Goal: Task Accomplishment & Management: Use online tool/utility

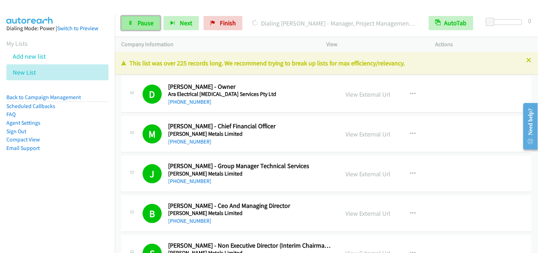
click at [148, 26] on span "Pause" at bounding box center [146, 23] width 16 height 8
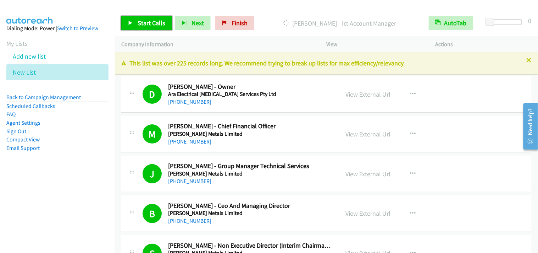
click at [155, 26] on span "Start Calls" at bounding box center [152, 23] width 28 height 8
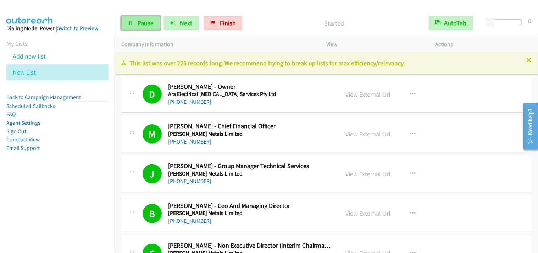
click at [126, 22] on link "Pause" at bounding box center [140, 23] width 39 height 14
click at [133, 22] on link "Pause" at bounding box center [140, 23] width 39 height 14
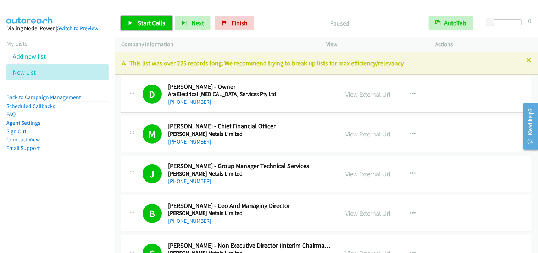
click at [133, 22] on link "Start Calls" at bounding box center [146, 23] width 51 height 14
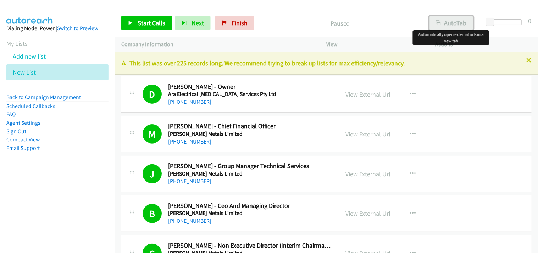
click at [443, 24] on button "AutoTab" at bounding box center [452, 23] width 44 height 14
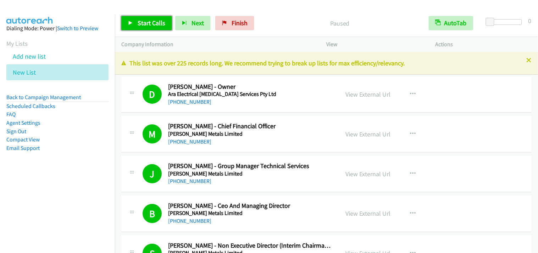
click at [147, 27] on link "Start Calls" at bounding box center [146, 23] width 51 height 14
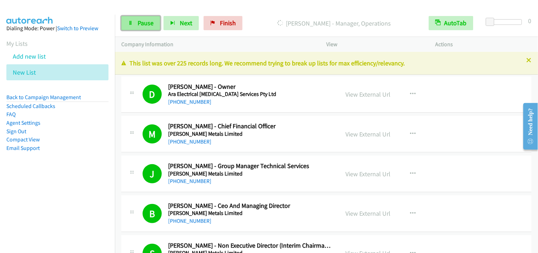
click at [153, 20] on span "Pause" at bounding box center [146, 23] width 16 height 8
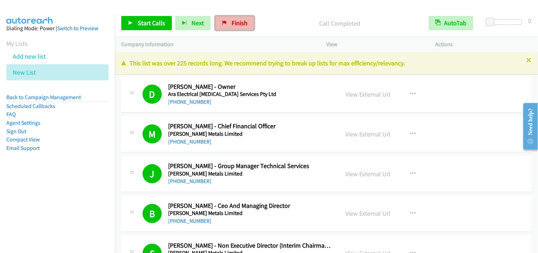
click at [229, 24] on link "Finish" at bounding box center [234, 23] width 39 height 14
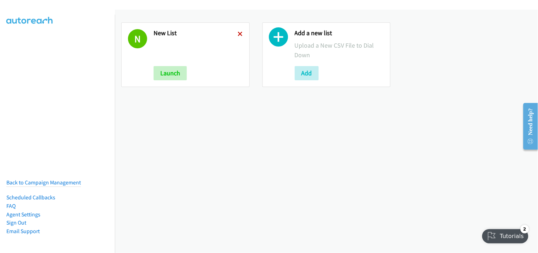
click at [238, 33] on icon at bounding box center [240, 34] width 5 height 5
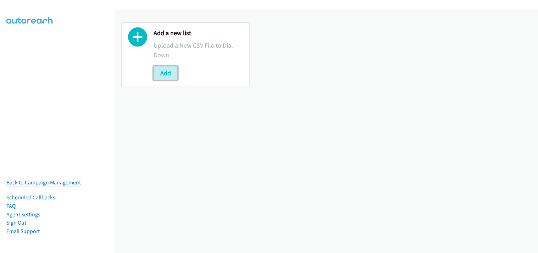
click at [172, 73] on button "Add" at bounding box center [166, 73] width 24 height 14
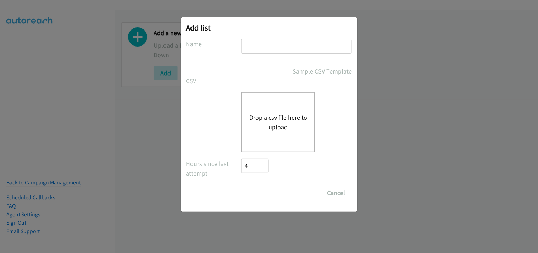
click at [248, 121] on div "Drop a csv file here to upload" at bounding box center [278, 122] width 74 height 60
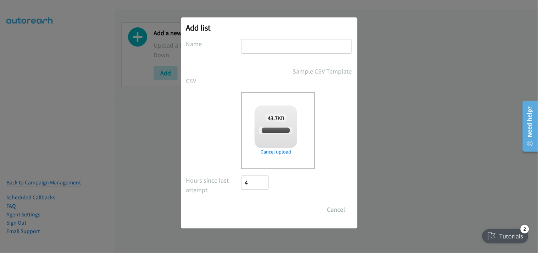
click at [270, 47] on input "text" at bounding box center [296, 46] width 111 height 15
checkbox input "true"
type input "New List"
click at [258, 209] on input "Save List" at bounding box center [260, 209] width 37 height 14
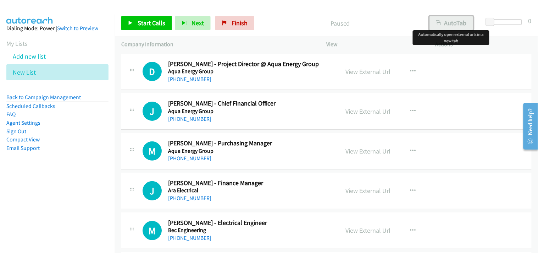
click at [465, 22] on button "AutoTab" at bounding box center [452, 23] width 44 height 14
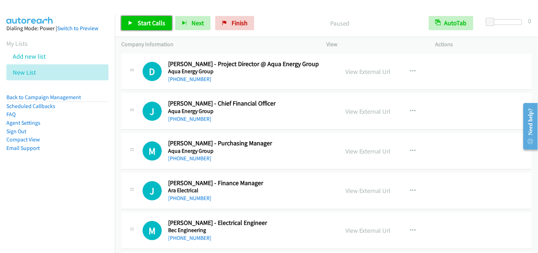
click at [164, 25] on span "Start Calls" at bounding box center [152, 23] width 28 height 8
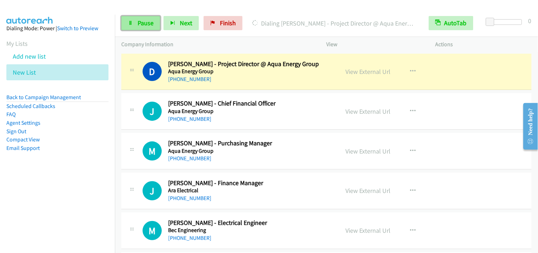
click at [149, 20] on span "Pause" at bounding box center [146, 23] width 16 height 8
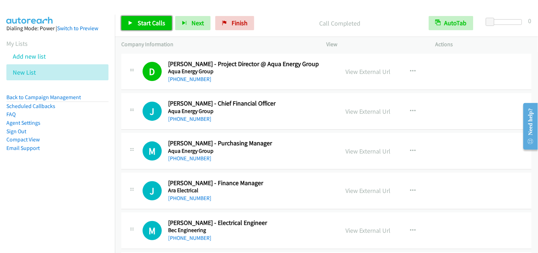
click at [151, 22] on span "Start Calls" at bounding box center [152, 23] width 28 height 8
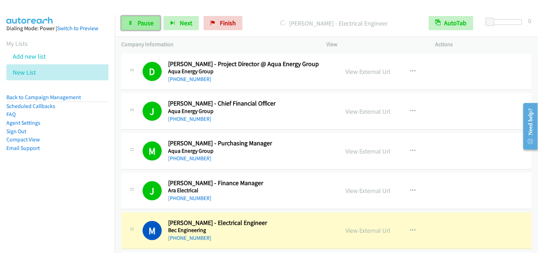
click at [148, 18] on link "Pause" at bounding box center [140, 23] width 39 height 14
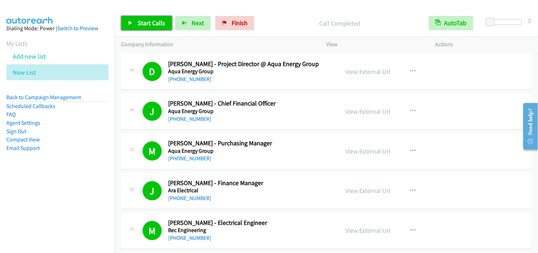
click at [135, 21] on link "Start Calls" at bounding box center [146, 23] width 51 height 14
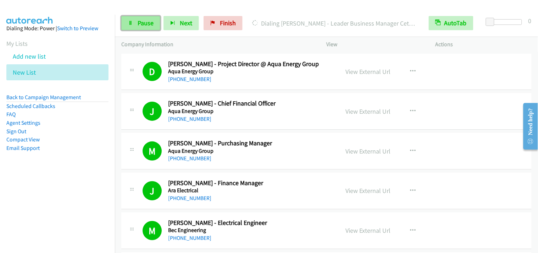
click at [158, 26] on link "Pause" at bounding box center [140, 23] width 39 height 14
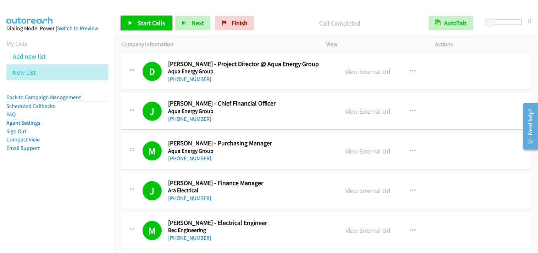
click at [165, 26] on link "Start Calls" at bounding box center [146, 23] width 51 height 14
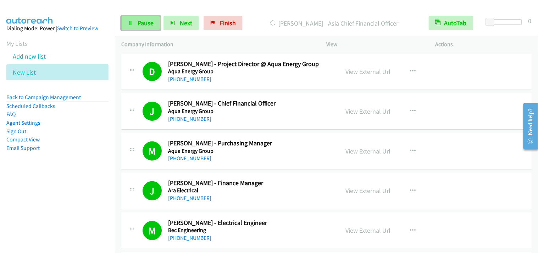
click at [135, 21] on link "Pause" at bounding box center [140, 23] width 39 height 14
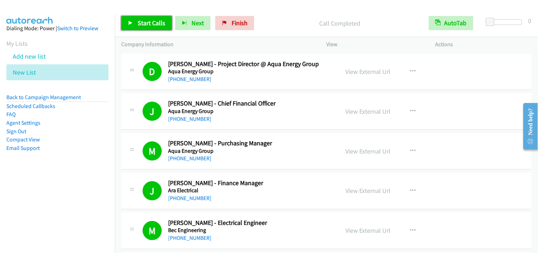
click at [139, 26] on span "Start Calls" at bounding box center [152, 23] width 28 height 8
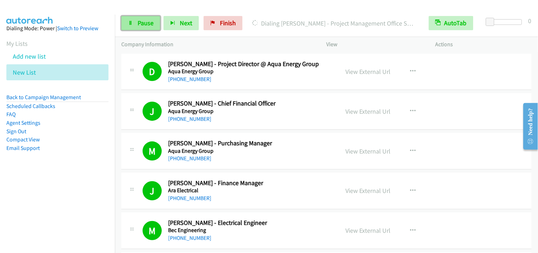
click at [149, 23] on span "Pause" at bounding box center [146, 23] width 16 height 8
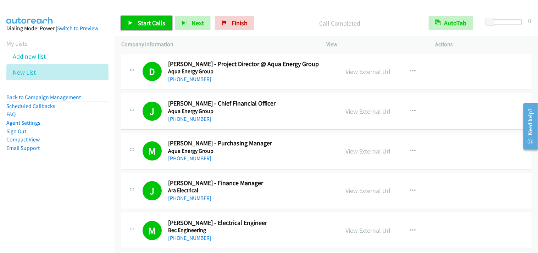
drag, startPoint x: 154, startPoint y: 20, endPoint x: 157, endPoint y: 23, distance: 3.8
click at [154, 20] on span "Start Calls" at bounding box center [152, 23] width 28 height 8
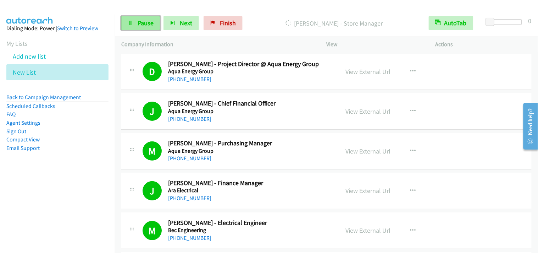
click at [146, 23] on span "Pause" at bounding box center [146, 23] width 16 height 8
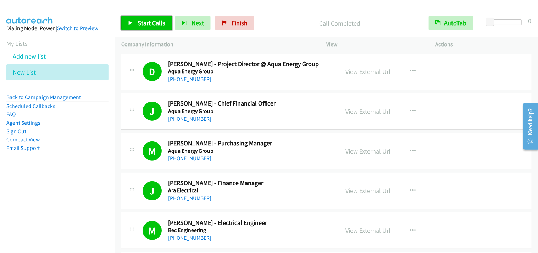
click at [141, 23] on span "Start Calls" at bounding box center [152, 23] width 28 height 8
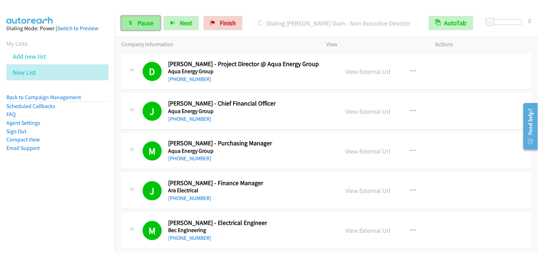
click at [140, 20] on span "Pause" at bounding box center [146, 23] width 16 height 8
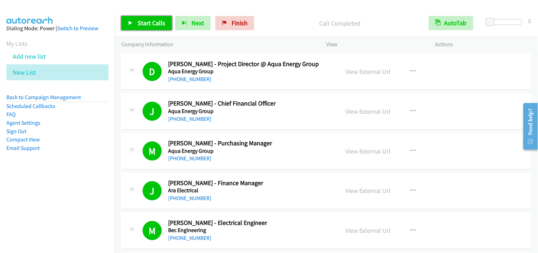
click at [141, 18] on link "Start Calls" at bounding box center [146, 23] width 51 height 14
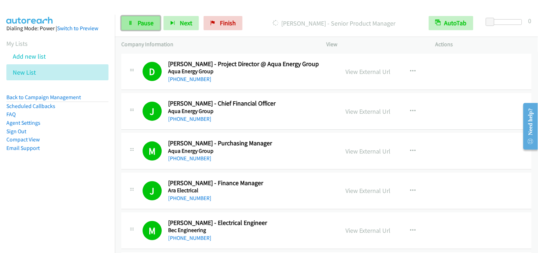
click at [145, 26] on span "Pause" at bounding box center [146, 23] width 16 height 8
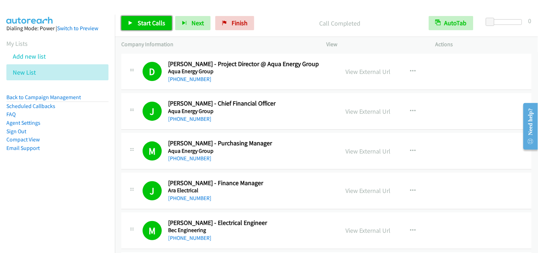
click at [158, 27] on link "Start Calls" at bounding box center [146, 23] width 51 height 14
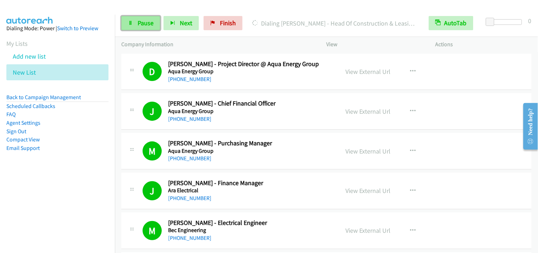
click at [130, 17] on link "Pause" at bounding box center [140, 23] width 39 height 14
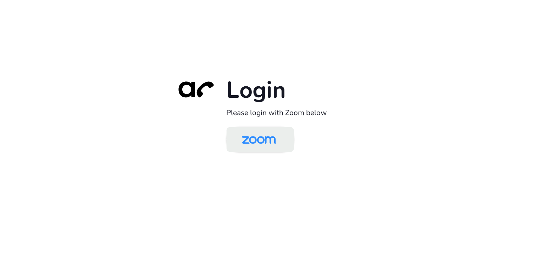
click at [281, 148] on img at bounding box center [259, 139] width 49 height 23
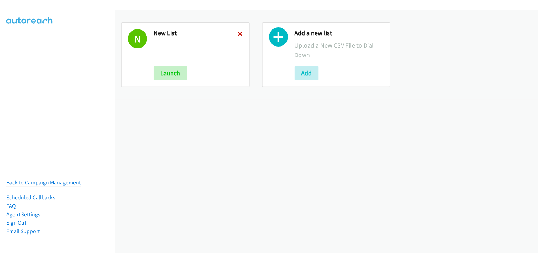
click at [239, 33] on icon at bounding box center [240, 34] width 5 height 5
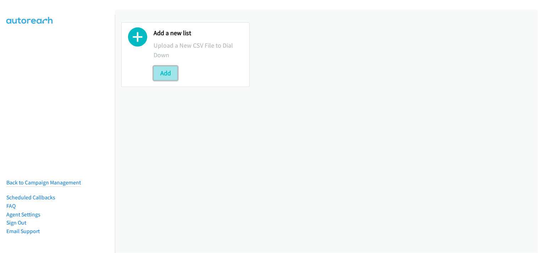
click at [176, 69] on button "Add" at bounding box center [166, 73] width 24 height 14
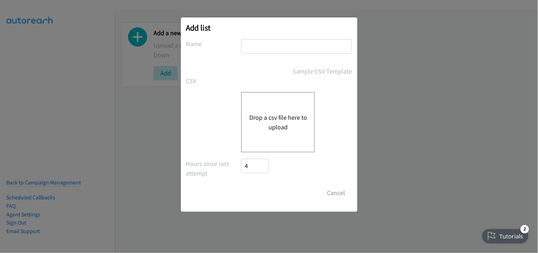
click at [278, 119] on button "Drop a csv file here to upload" at bounding box center [278, 122] width 58 height 19
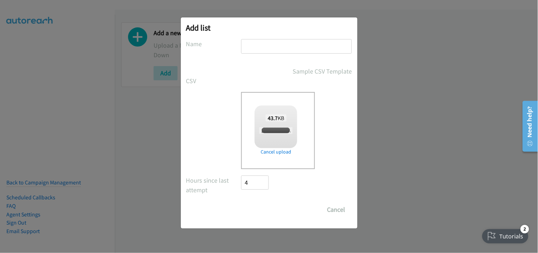
click at [251, 44] on input "text" at bounding box center [296, 46] width 111 height 15
checkbox input "true"
type input "New List"
click at [273, 205] on input "Save List" at bounding box center [260, 209] width 37 height 14
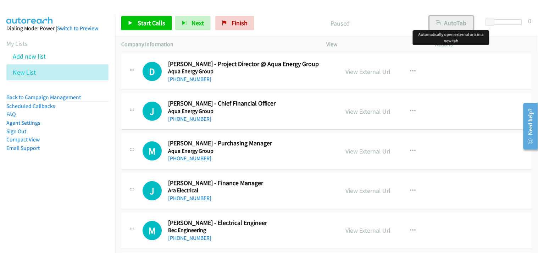
click at [446, 23] on button "AutoTab" at bounding box center [452, 23] width 44 height 14
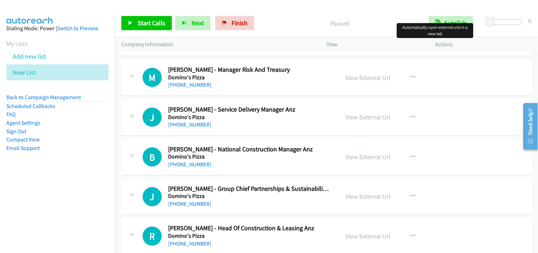
scroll to position [1065, 0]
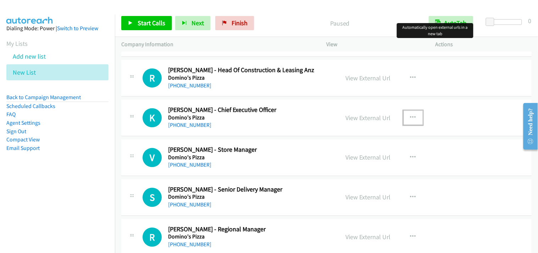
click at [411, 118] on icon "button" at bounding box center [414, 118] width 6 height 6
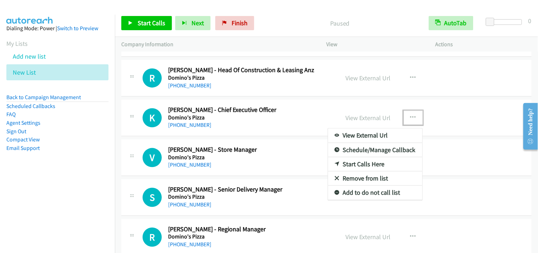
click at [375, 166] on link "Start Calls Here" at bounding box center [375, 164] width 94 height 14
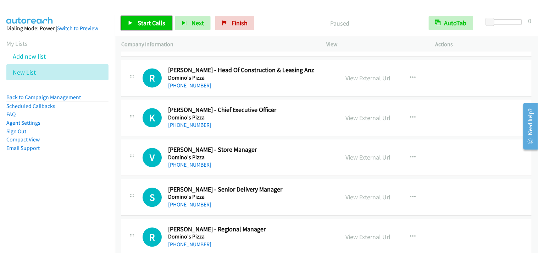
click at [157, 23] on span "Start Calls" at bounding box center [152, 23] width 28 height 8
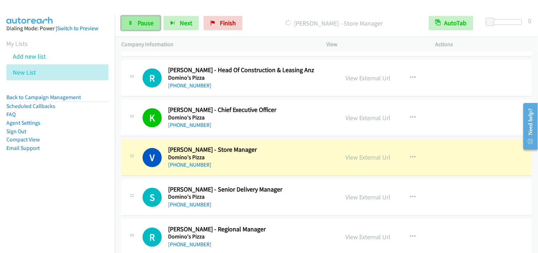
click at [153, 22] on span "Pause" at bounding box center [146, 23] width 16 height 8
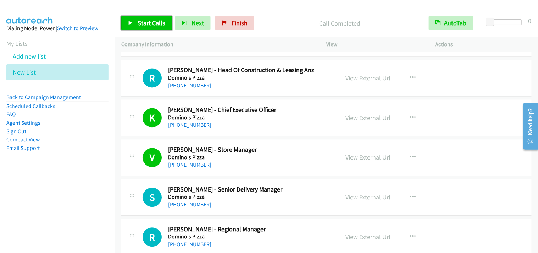
click at [140, 25] on span "Start Calls" at bounding box center [152, 23] width 28 height 8
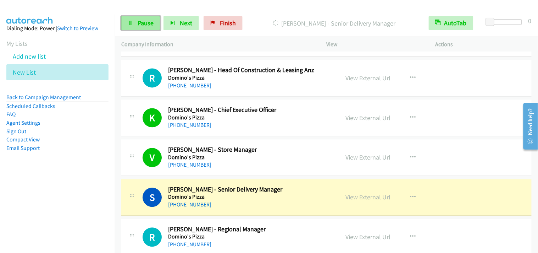
click at [143, 25] on span "Pause" at bounding box center [146, 23] width 16 height 8
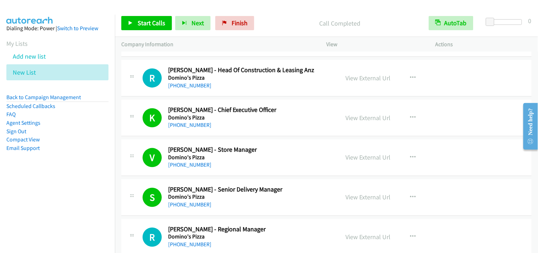
scroll to position [1144, 0]
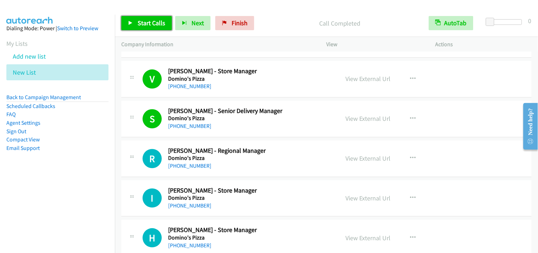
click at [166, 25] on link "Start Calls" at bounding box center [146, 23] width 51 height 14
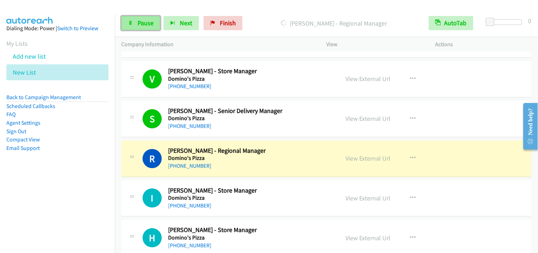
click at [136, 24] on link "Pause" at bounding box center [140, 23] width 39 height 14
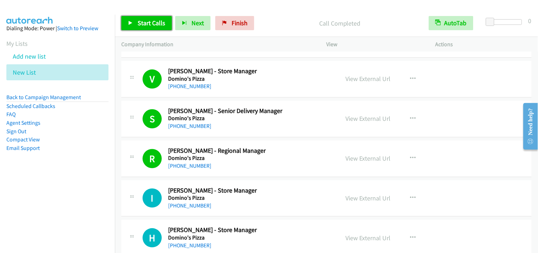
click at [147, 19] on span "Start Calls" at bounding box center [152, 23] width 28 height 8
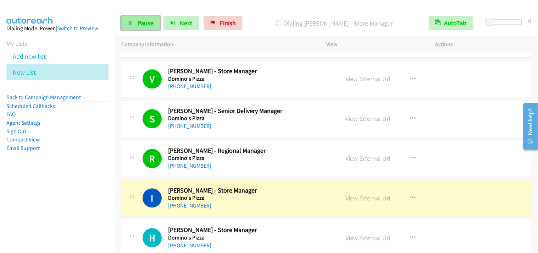
click at [132, 17] on link "Pause" at bounding box center [140, 23] width 39 height 14
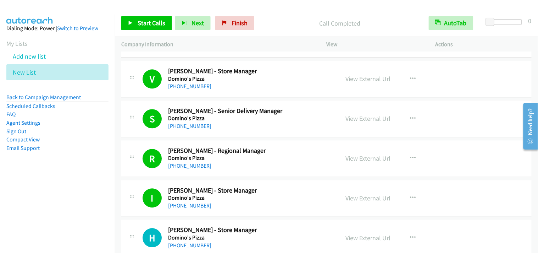
click at [141, 30] on div "Start Calls Pause Next Finish Call Completed AutoTab AutoTab 0" at bounding box center [326, 23] width 423 height 27
click at [145, 26] on span "Start Calls" at bounding box center [152, 23] width 28 height 8
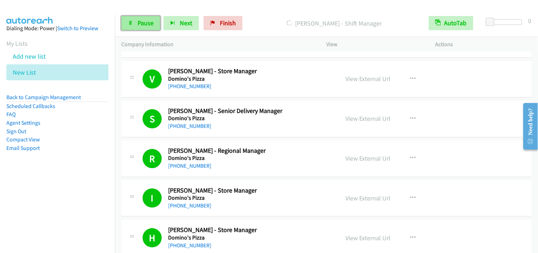
click at [140, 27] on link "Pause" at bounding box center [140, 23] width 39 height 14
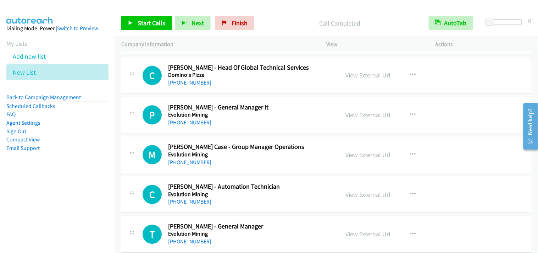
scroll to position [2484, 0]
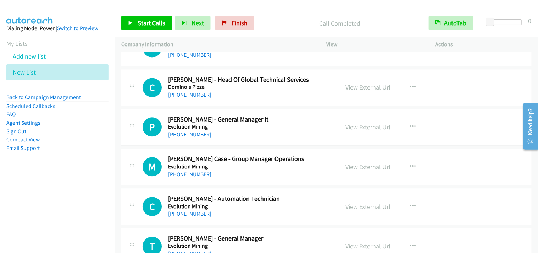
click at [354, 130] on link "View External Url" at bounding box center [368, 127] width 45 height 8
click at [413, 126] on button "button" at bounding box center [413, 127] width 19 height 14
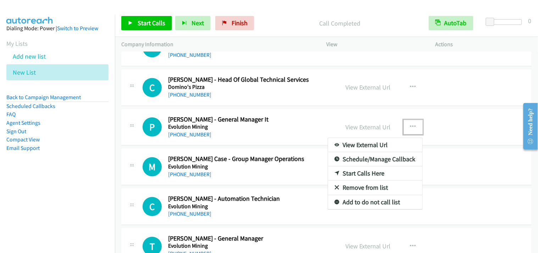
drag, startPoint x: 361, startPoint y: 176, endPoint x: 203, endPoint y: 70, distance: 190.3
click at [357, 175] on link "Start Calls Here" at bounding box center [375, 173] width 94 height 14
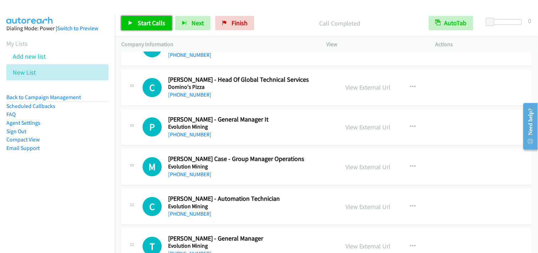
click at [157, 22] on span "Start Calls" at bounding box center [152, 23] width 28 height 8
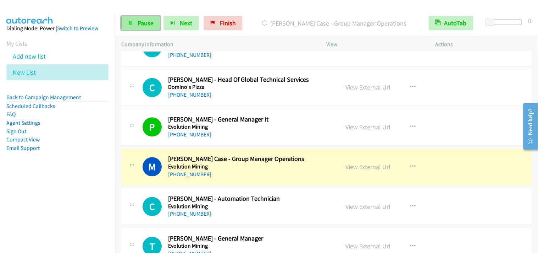
click at [147, 23] on span "Pause" at bounding box center [146, 23] width 16 height 8
